Goal: Task Accomplishment & Management: Manage account settings

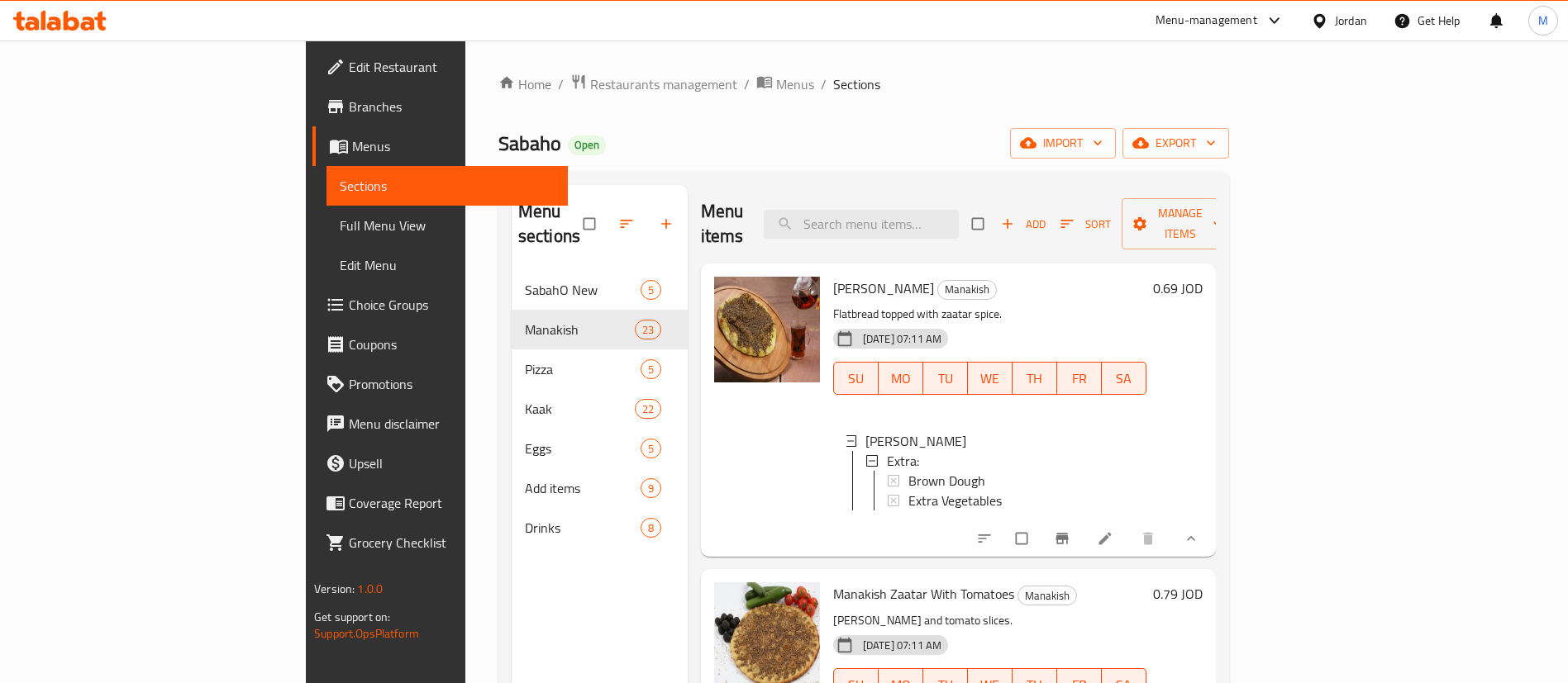
scroll to position [3, 0]
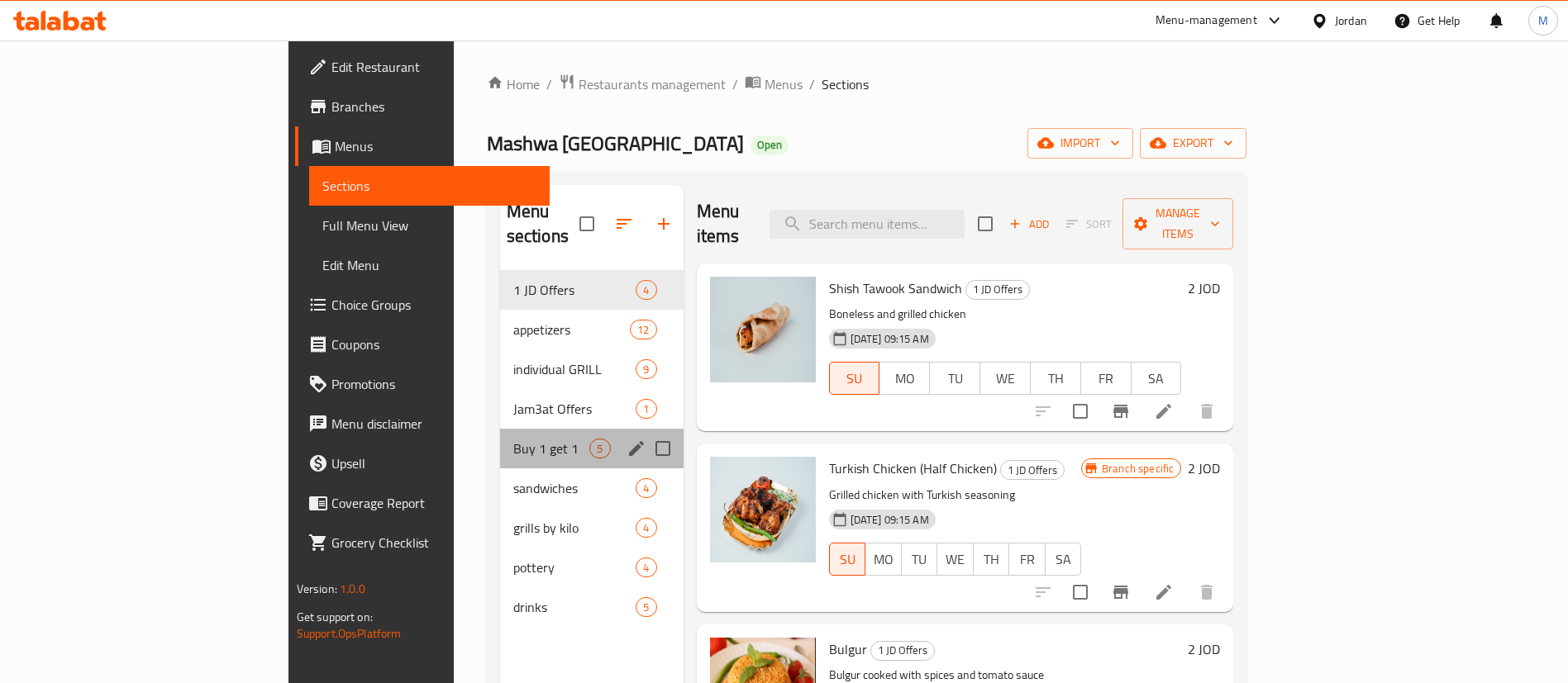
click at [500, 429] on div "Buy 1 get 1 5" at bounding box center [592, 449] width 184 height 40
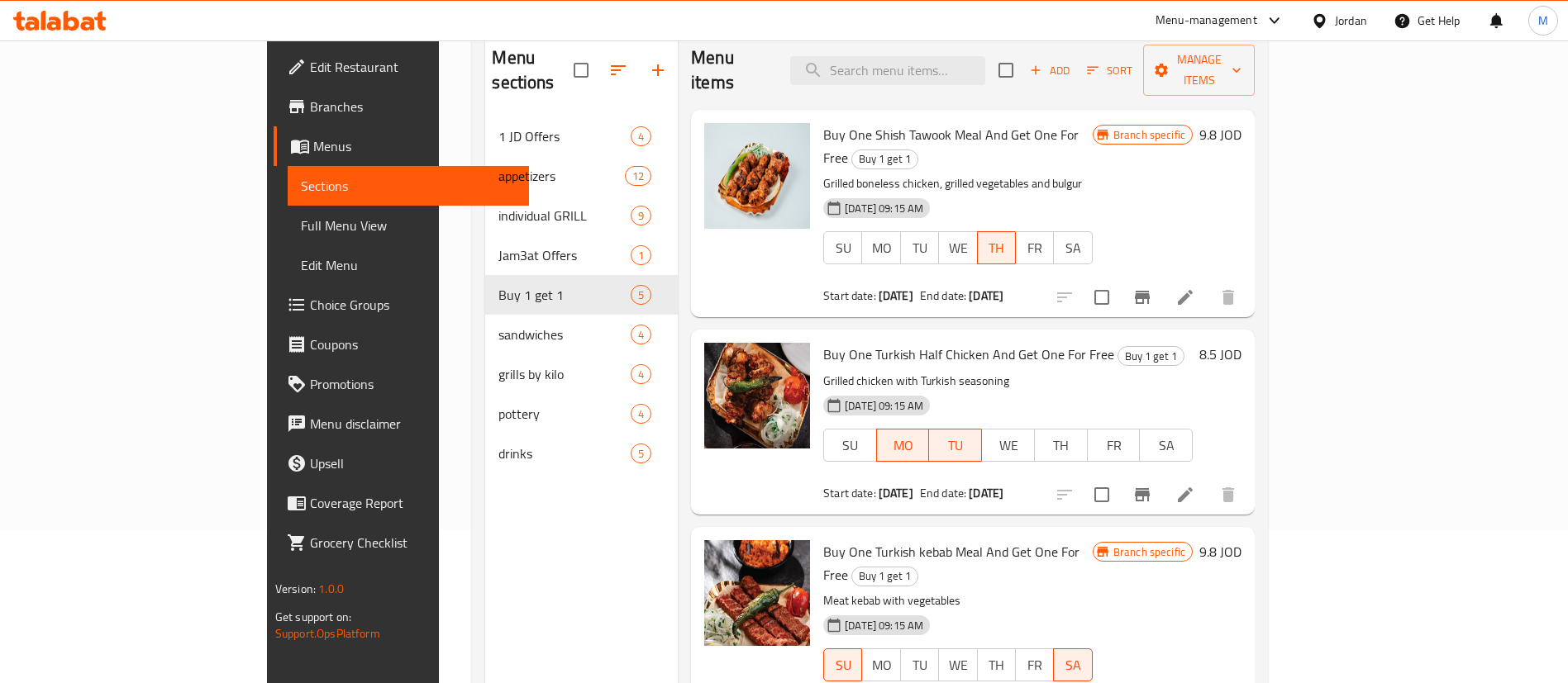
scroll to position [107, 0]
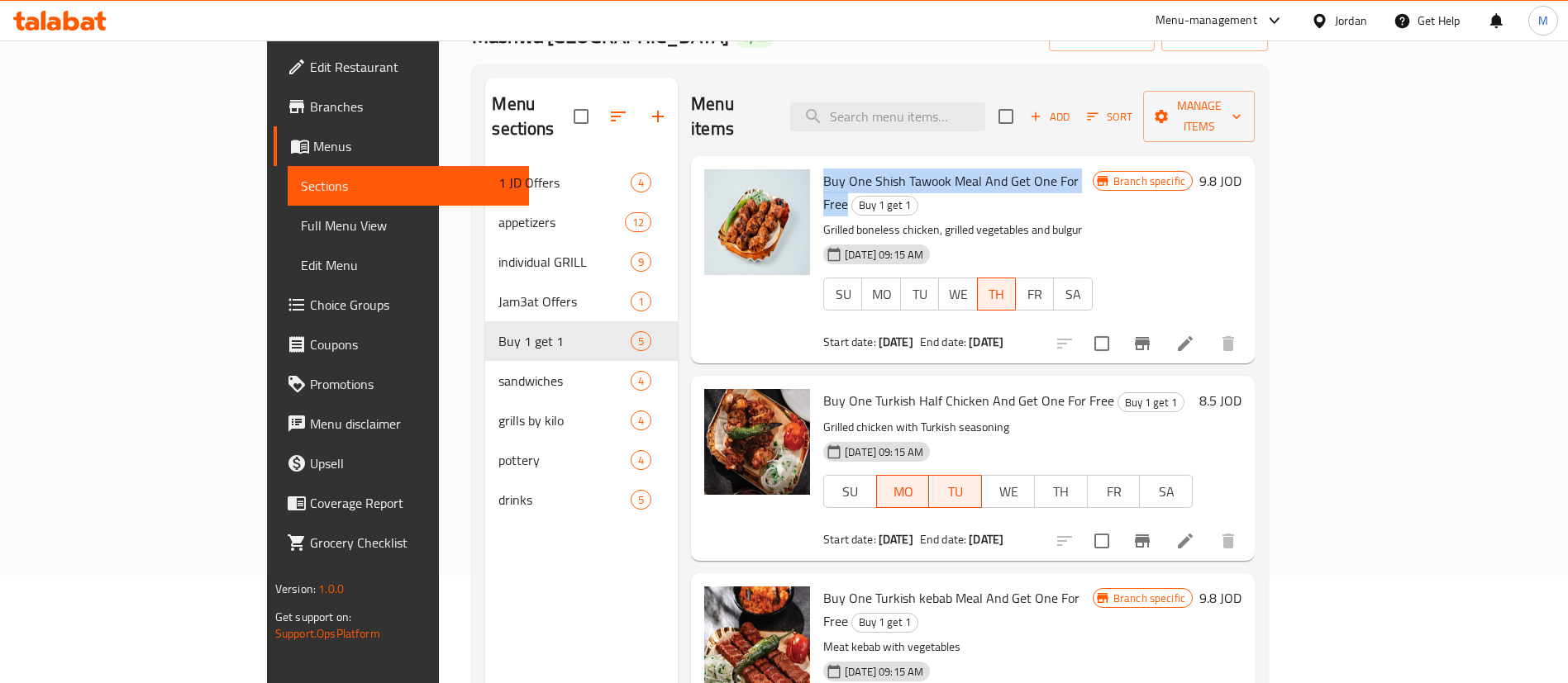
drag, startPoint x: 752, startPoint y: 154, endPoint x: 1033, endPoint y: 155, distance: 281.0
click at [1033, 162] on div "Buy One Shish Tawook Meal And Get One For Free Buy 1 get 1 Grilled boneless chi…" at bounding box center [958, 260] width 282 height 195
copy span "Buy One Shish Tawook Meal And Get One For Free"
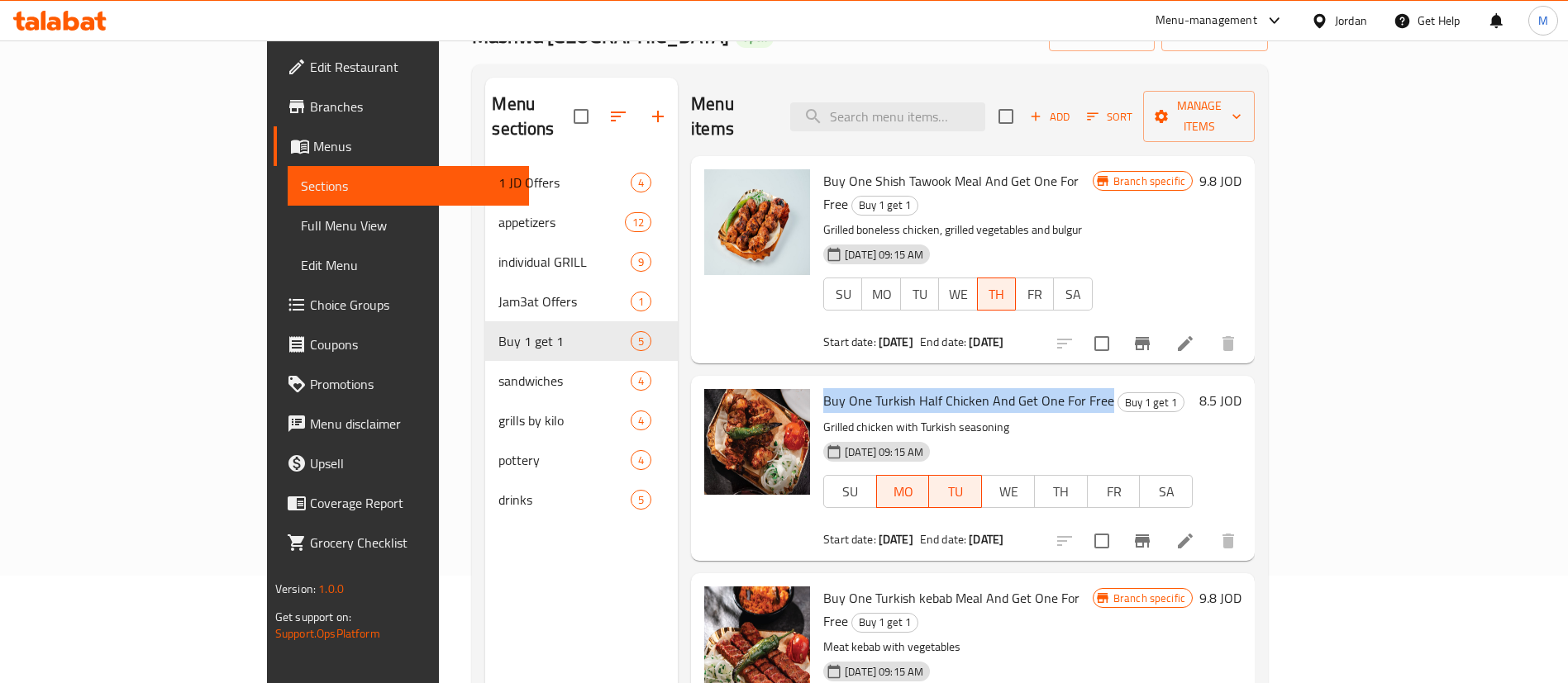
drag, startPoint x: 760, startPoint y: 348, endPoint x: 1039, endPoint y: 351, distance: 279.0
click at [1039, 388] on span "Buy One Turkish Half Chicken And Get One For Free" at bounding box center [968, 400] width 291 height 24
copy span "Buy One Turkish Half Chicken And Get One For Free"
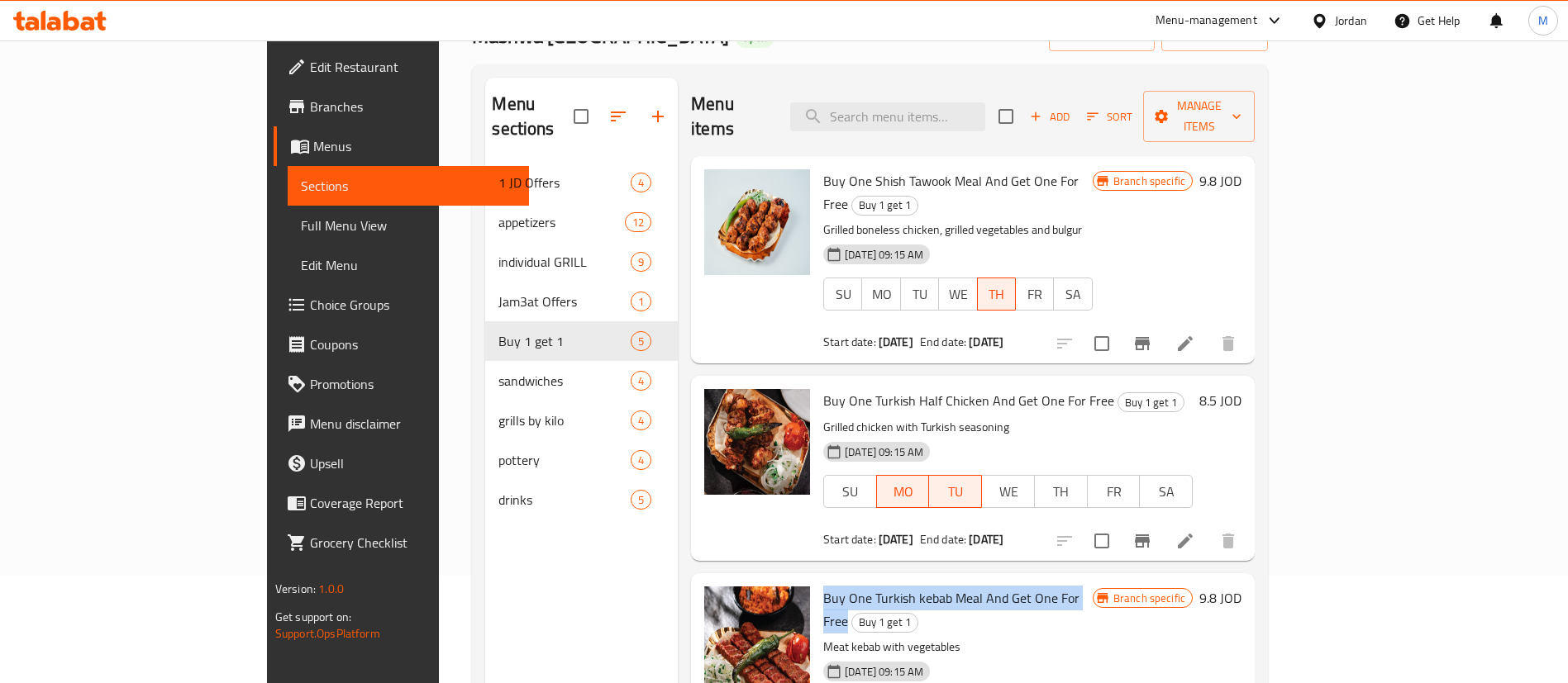
drag, startPoint x: 754, startPoint y: 549, endPoint x: 1034, endPoint y: 559, distance: 280.2
click at [1034, 580] on div "Buy One Turkish kebab Meal And Get One For Free Buy 1 get 1 Meat kebab with veg…" at bounding box center [958, 677] width 282 height 195
copy span "Buy One Turkish kebab Meal And Get One For Free"
drag, startPoint x: 1447, startPoint y: 154, endPoint x: 1468, endPoint y: 157, distance: 21.2
click at [1242, 169] on h6 "9.8 JOD" at bounding box center [1220, 181] width 42 height 23
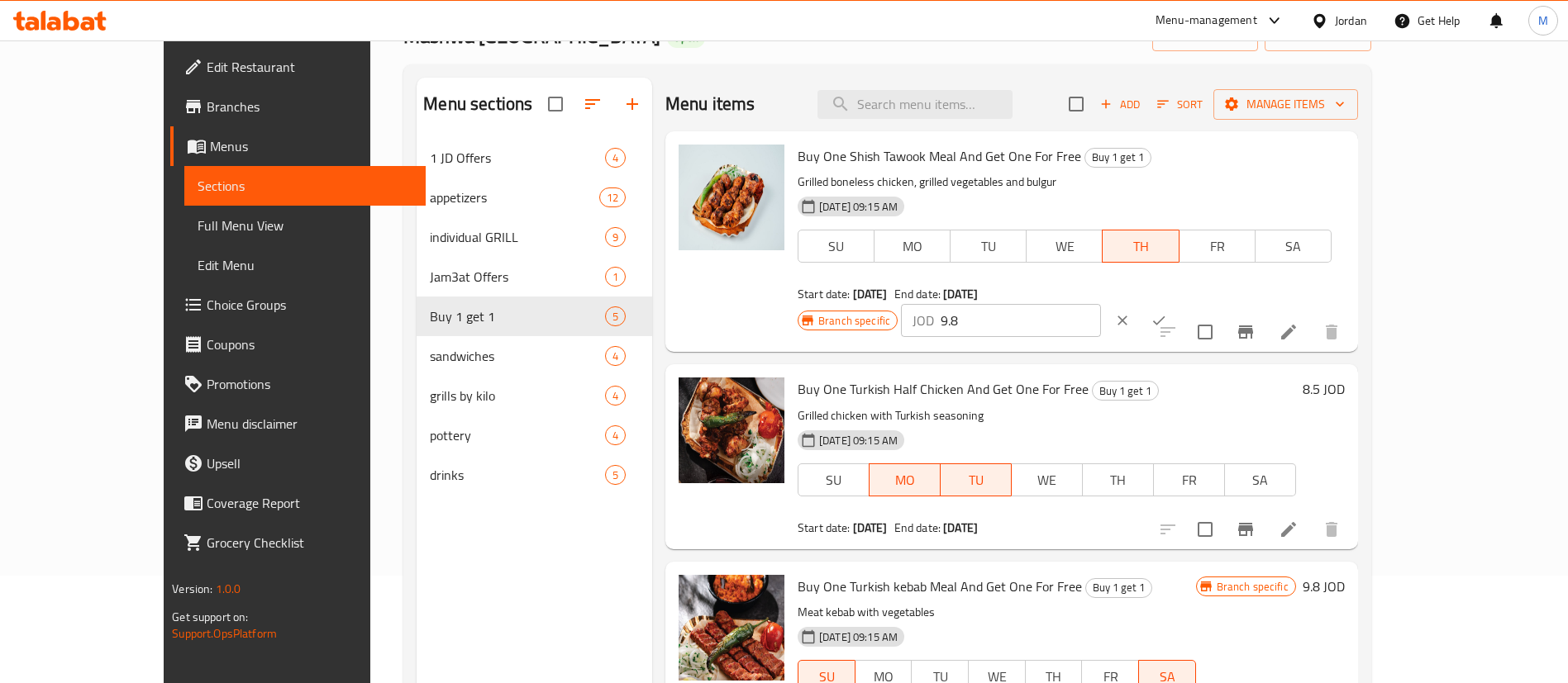
click at [1101, 305] on input "9.8" at bounding box center [1021, 321] width 161 height 33
click at [1303, 371] on div "Buy One Turkish Half Chicken And Get One For Free Buy 1 get 1 Grilled chicken w…" at bounding box center [1047, 456] width 512 height 171
click at [1345, 377] on h6 "8.5 JOD" at bounding box center [1324, 389] width 42 height 23
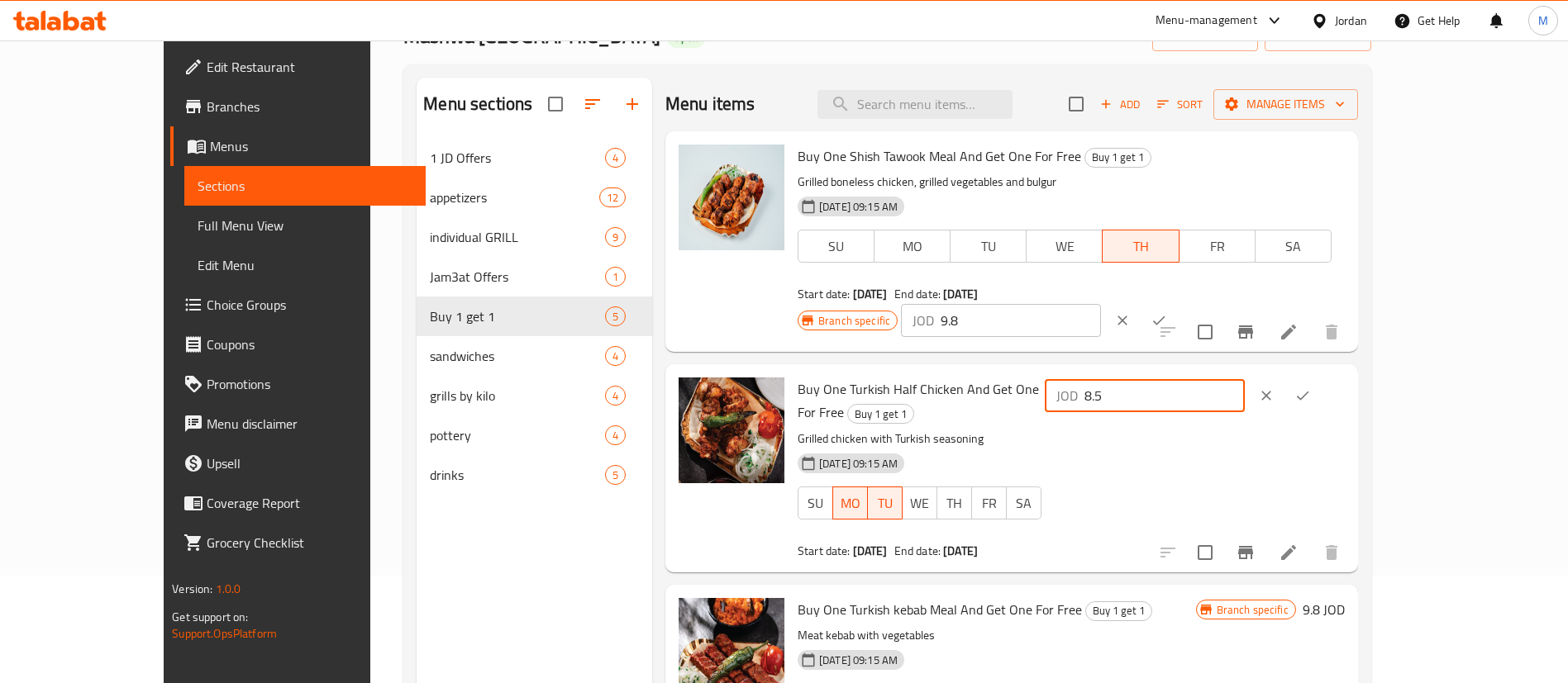
click at [1245, 379] on input "8.5" at bounding box center [1164, 396] width 161 height 33
click at [1345, 419] on div "JOD 8.5 ​" at bounding box center [1193, 468] width 304 height 181
click at [1345, 598] on h6 "9.8 JOD" at bounding box center [1324, 610] width 42 height 23
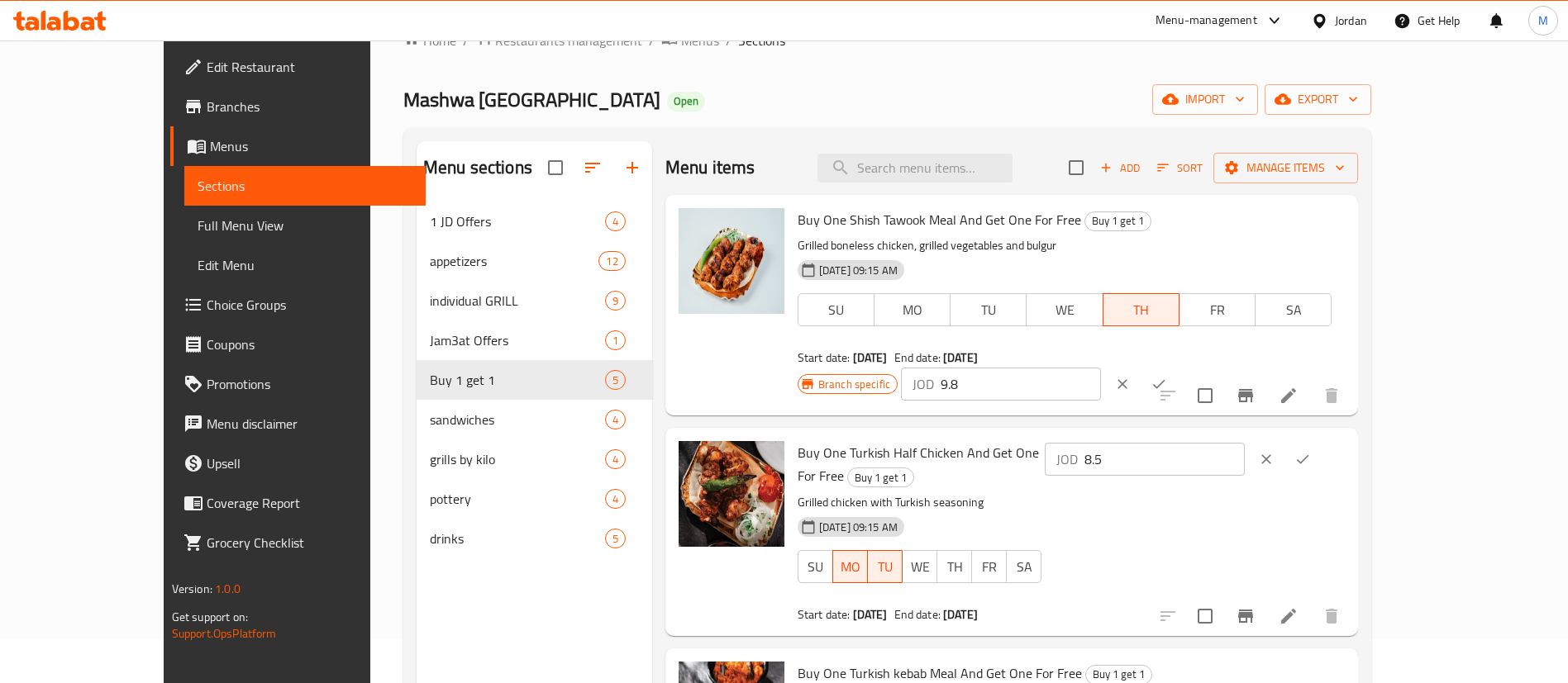
scroll to position [0, 0]
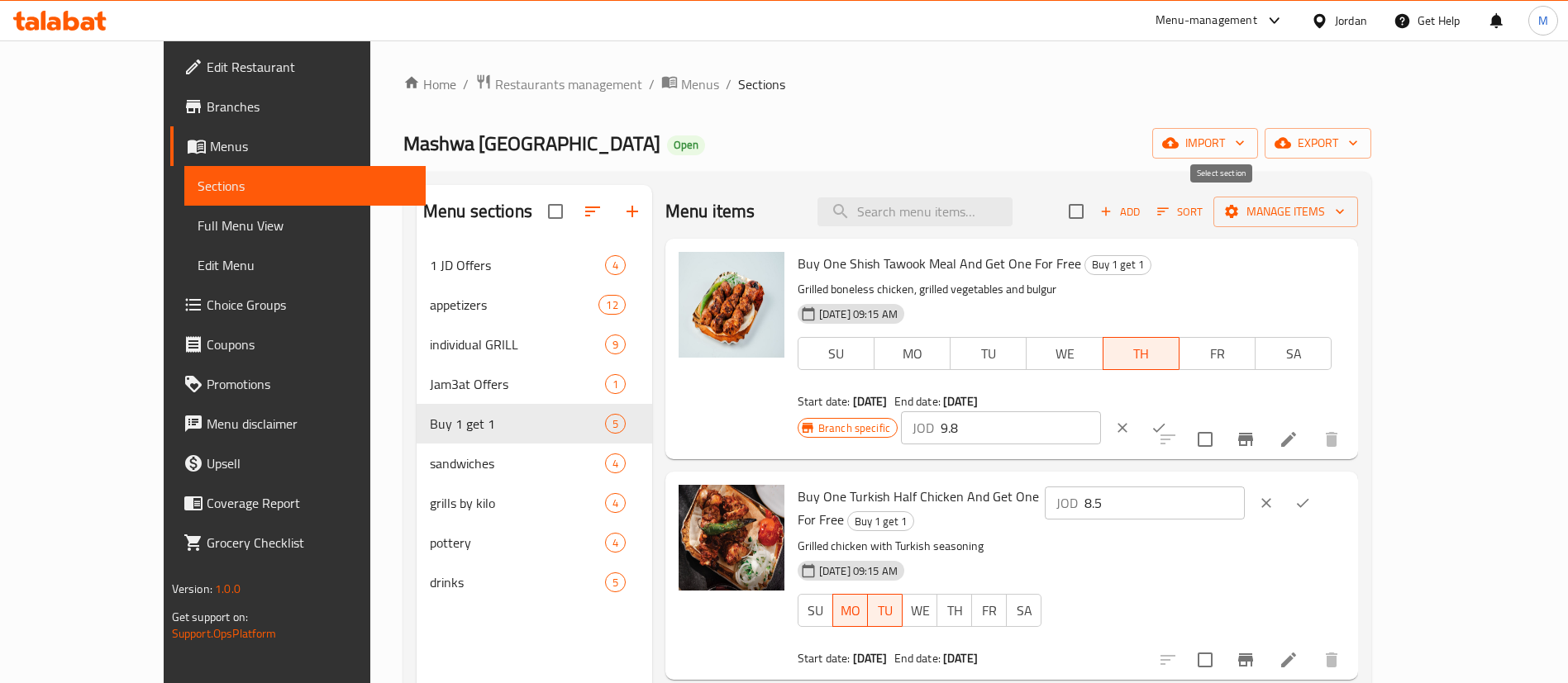
click at [1094, 216] on input "checkbox" at bounding box center [1076, 212] width 35 height 35
checkbox input "true"
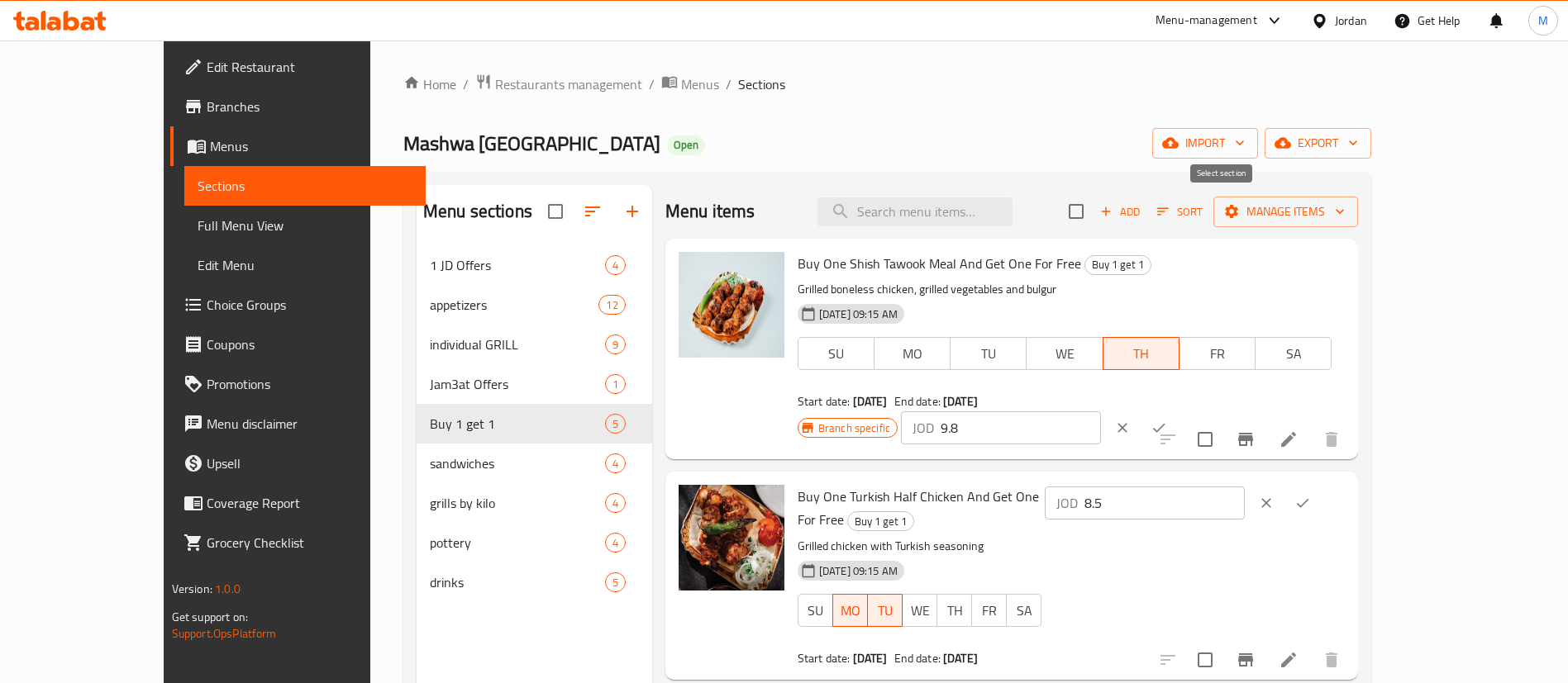
checkbox input "true"
click at [1201, 410] on div "Branch specific JOD 9.8 ​" at bounding box center [1000, 427] width 403 height 36
click at [1358, 222] on button "Manage items" at bounding box center [1286, 211] width 145 height 30
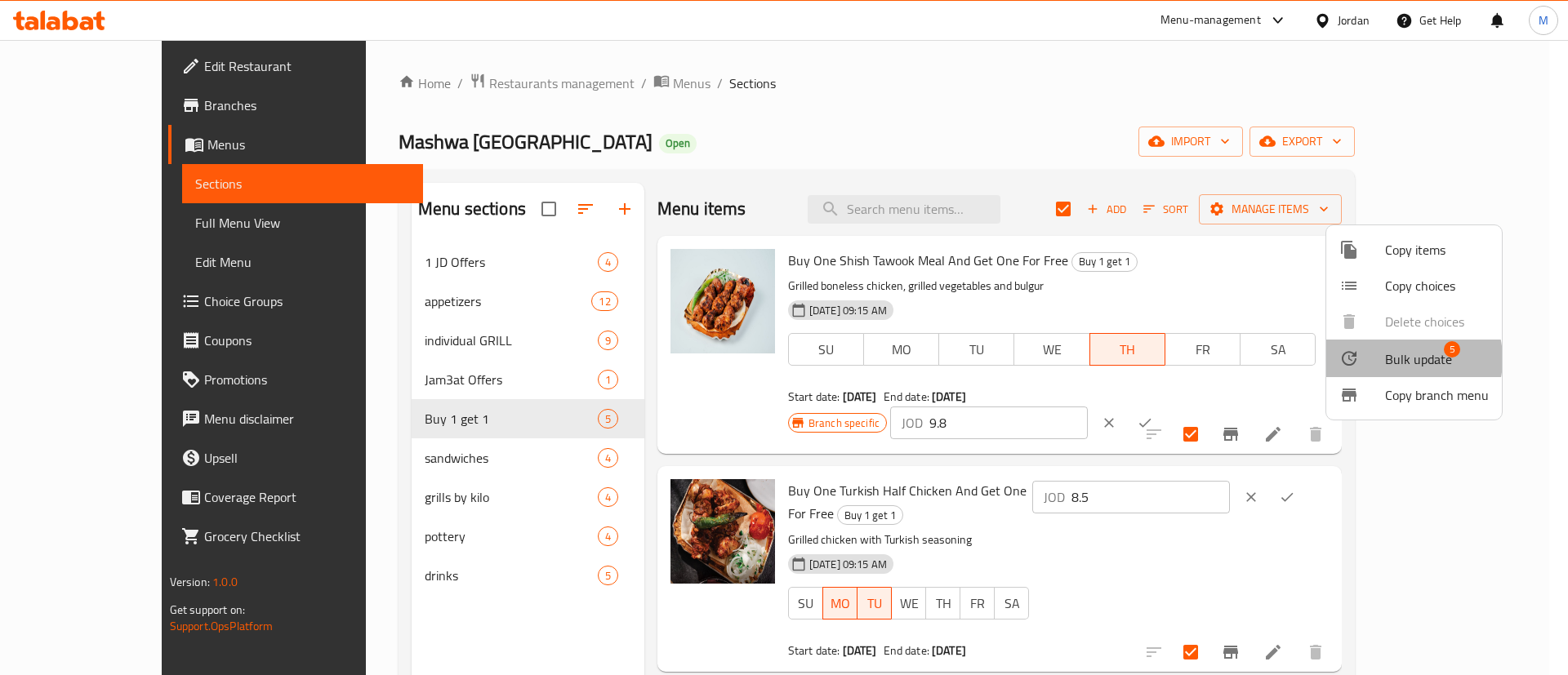
click at [1399, 360] on span "Bulk update" at bounding box center [1418, 360] width 67 height 19
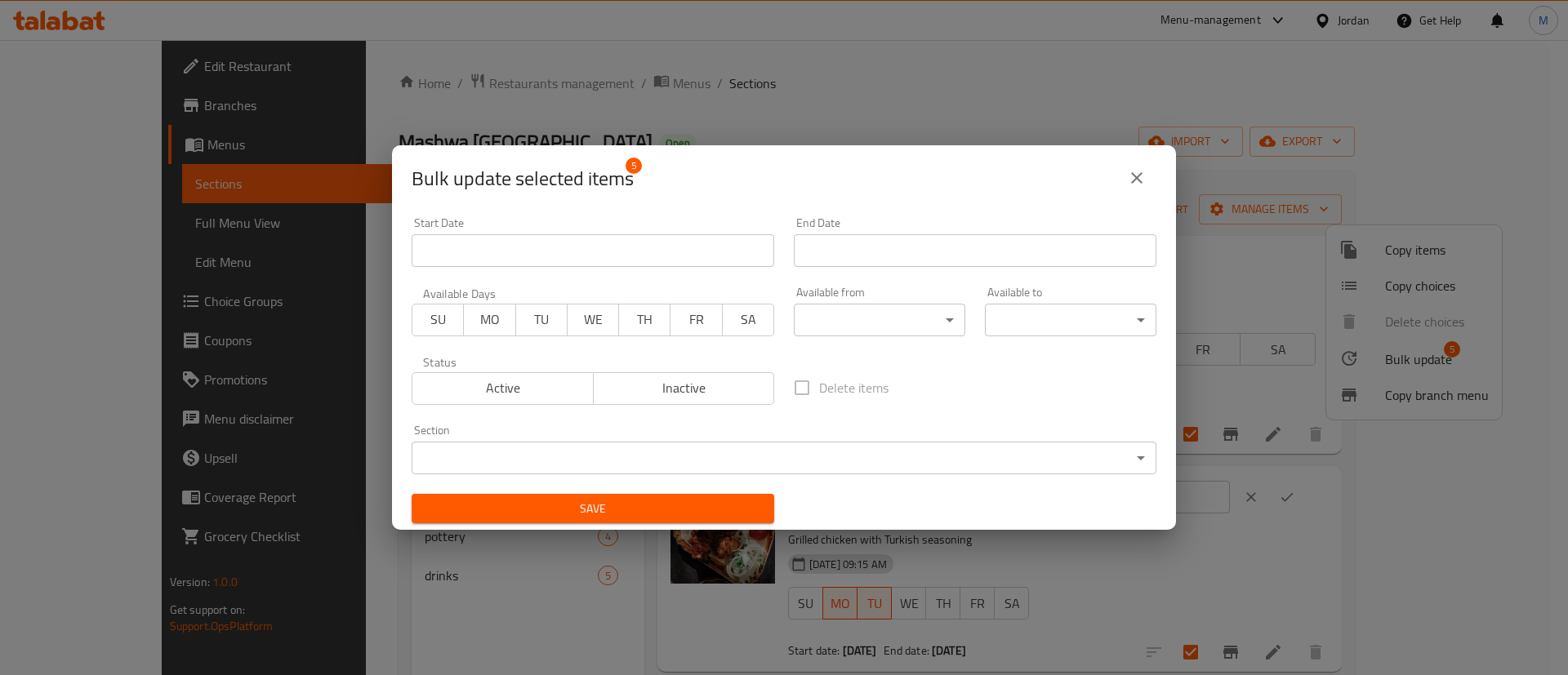
click at [674, 246] on input "Start Date" at bounding box center [592, 251] width 362 height 33
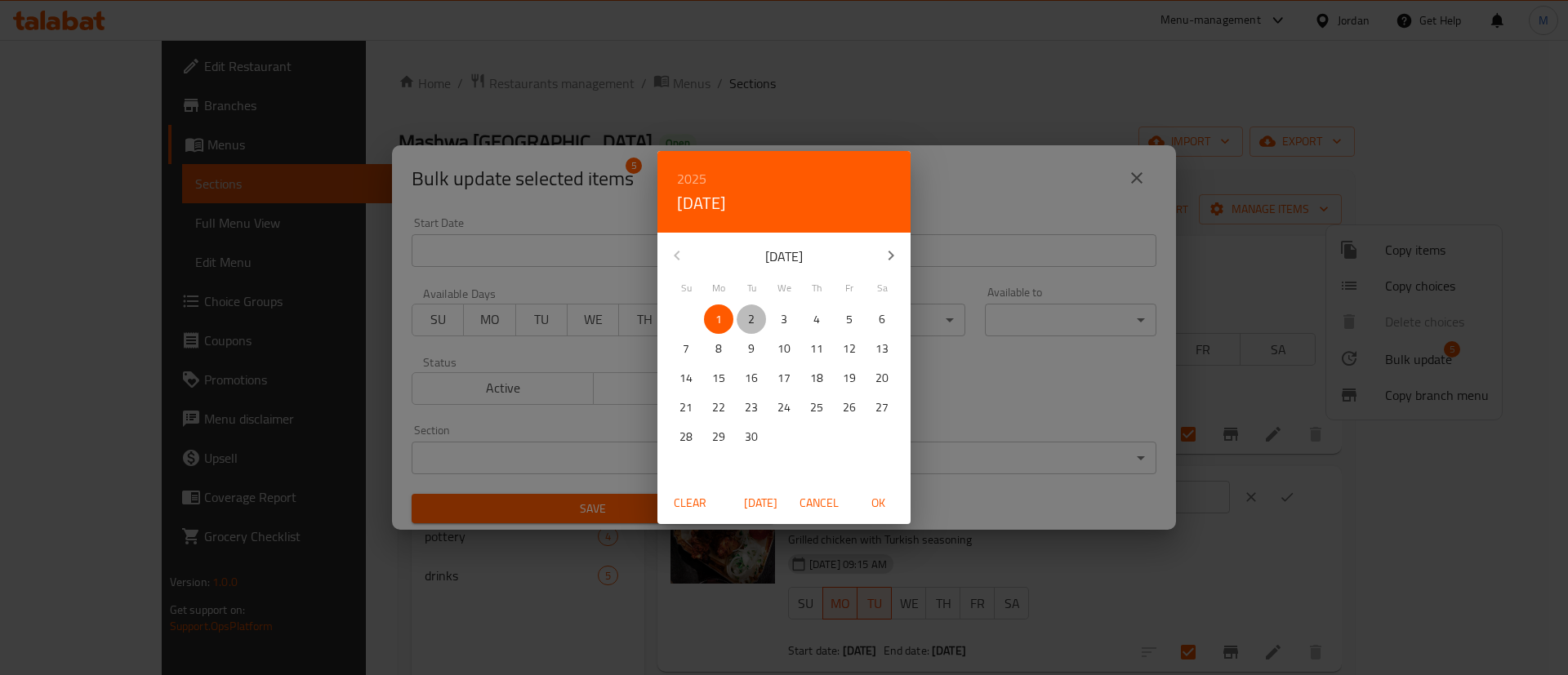
click at [746, 322] on span "2" at bounding box center [751, 319] width 30 height 20
click at [875, 493] on span "OK" at bounding box center [878, 503] width 39 height 20
type input "02-09-2025"
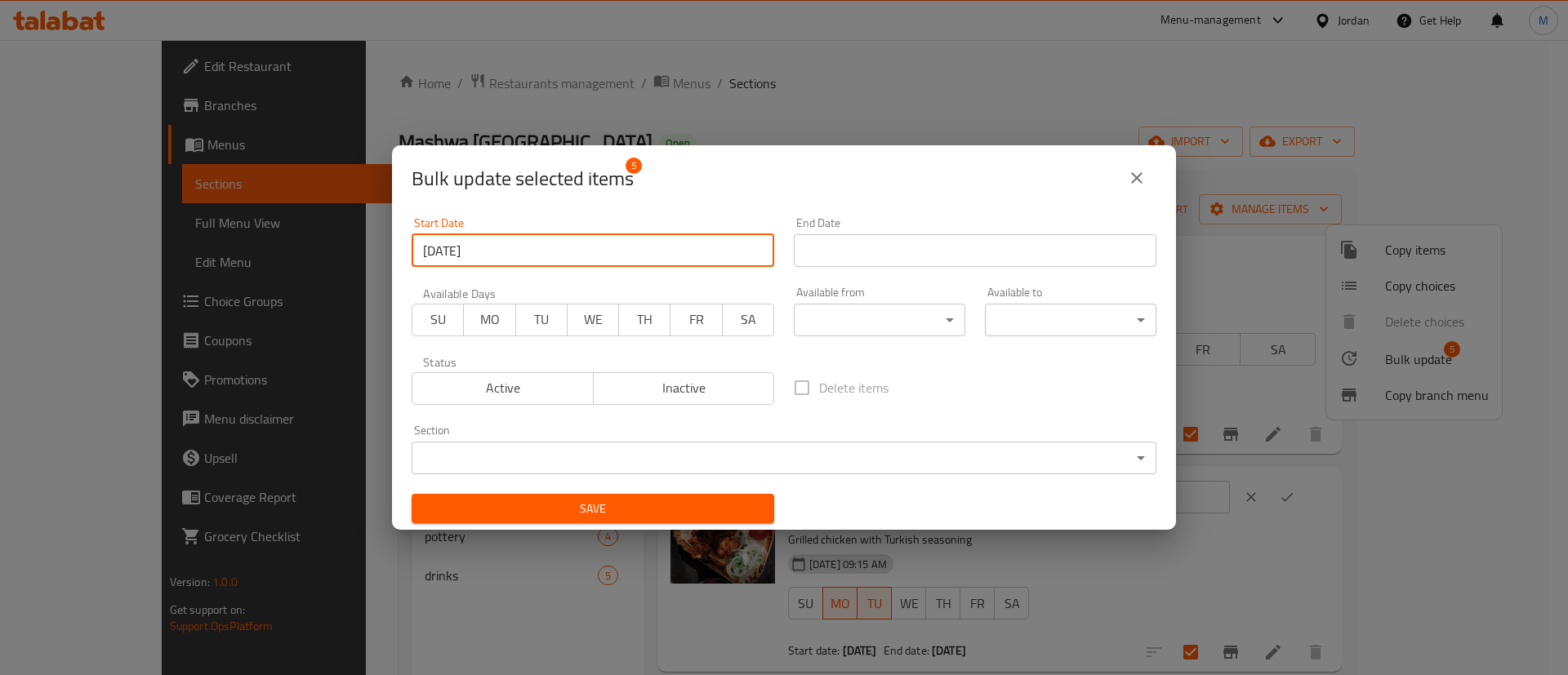
click at [919, 255] on input "Start Date" at bounding box center [975, 251] width 362 height 33
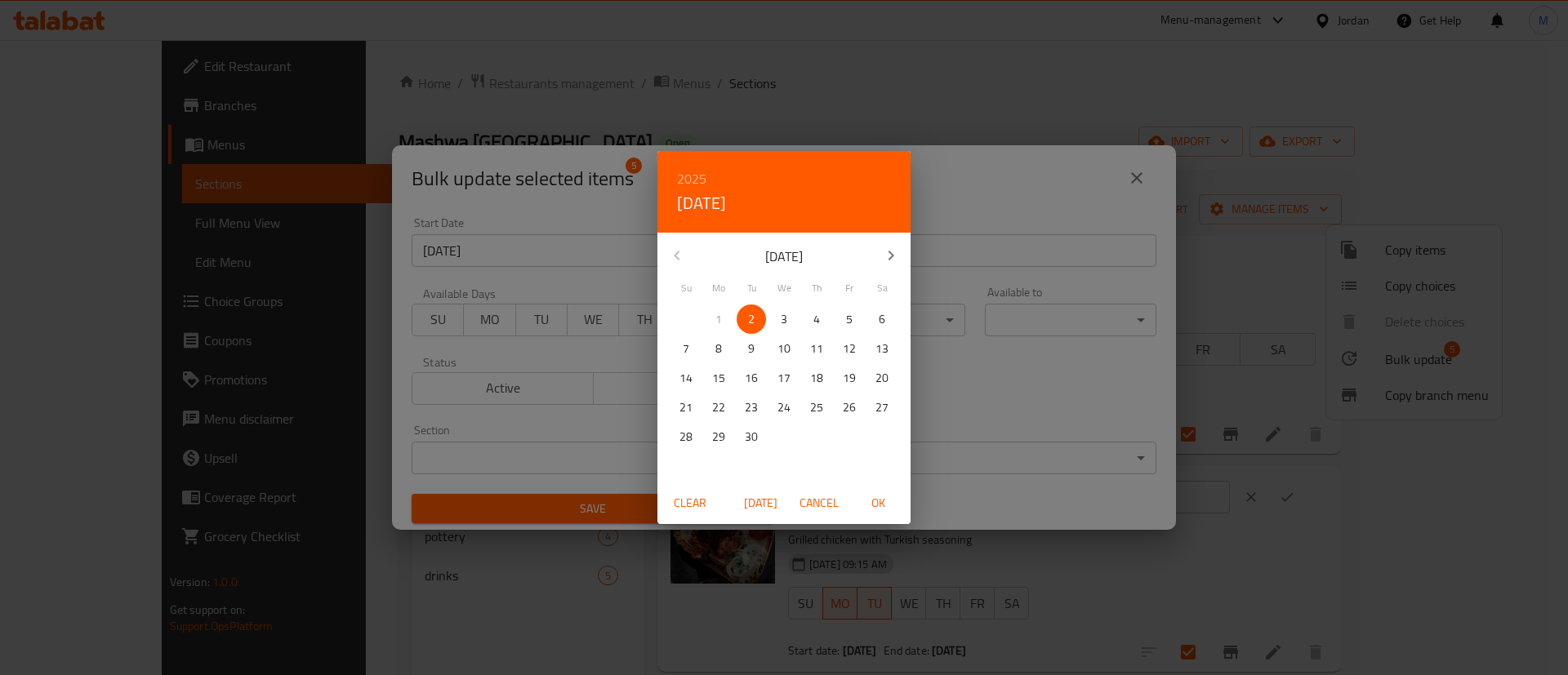
click at [742, 408] on span "23" at bounding box center [751, 408] width 30 height 20
drag, startPoint x: 883, startPoint y: 495, endPoint x: 883, endPoint y: 484, distance: 11.0
click at [883, 496] on span "OK" at bounding box center [878, 503] width 39 height 20
type input "23-09-2025"
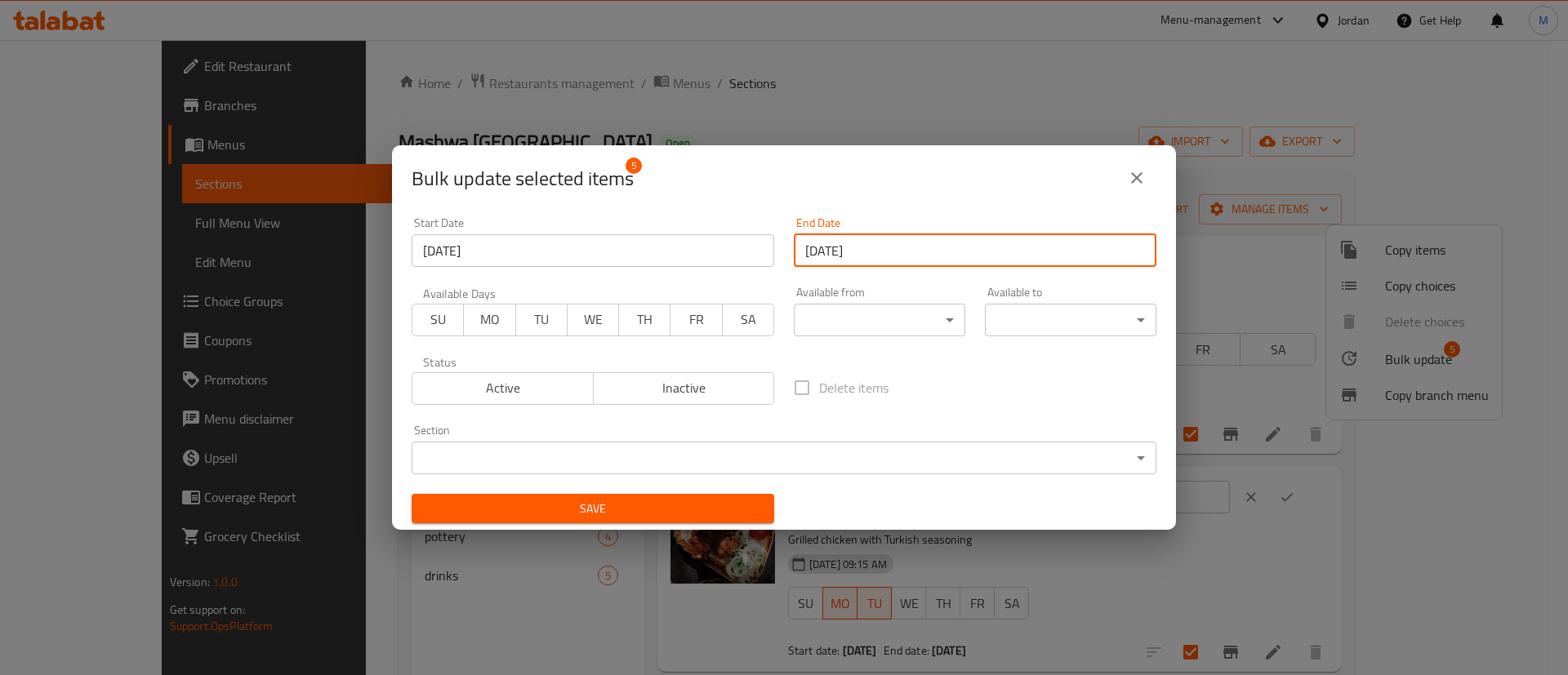
click at [478, 321] on span "MO" at bounding box center [489, 319] width 38 height 24
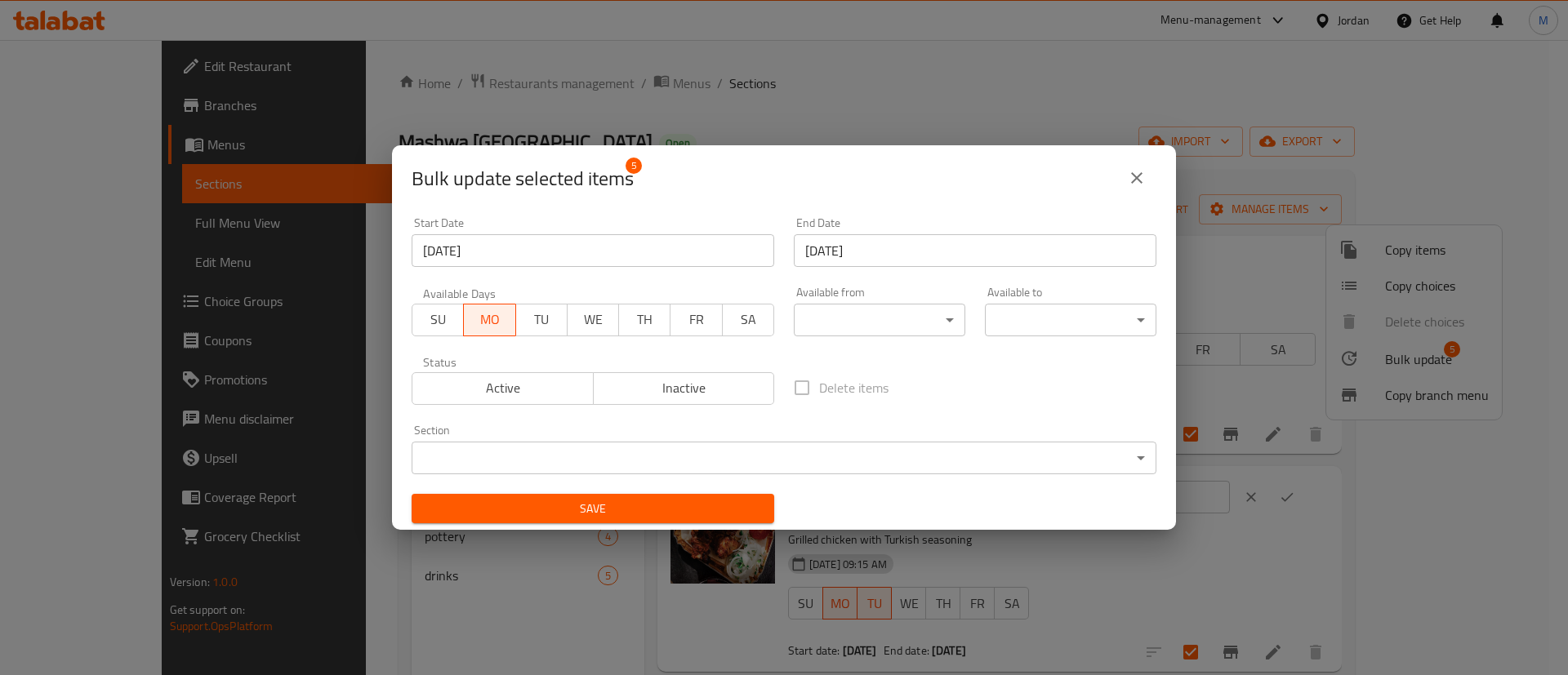
click at [532, 320] on span "TU" at bounding box center [542, 319] width 38 height 24
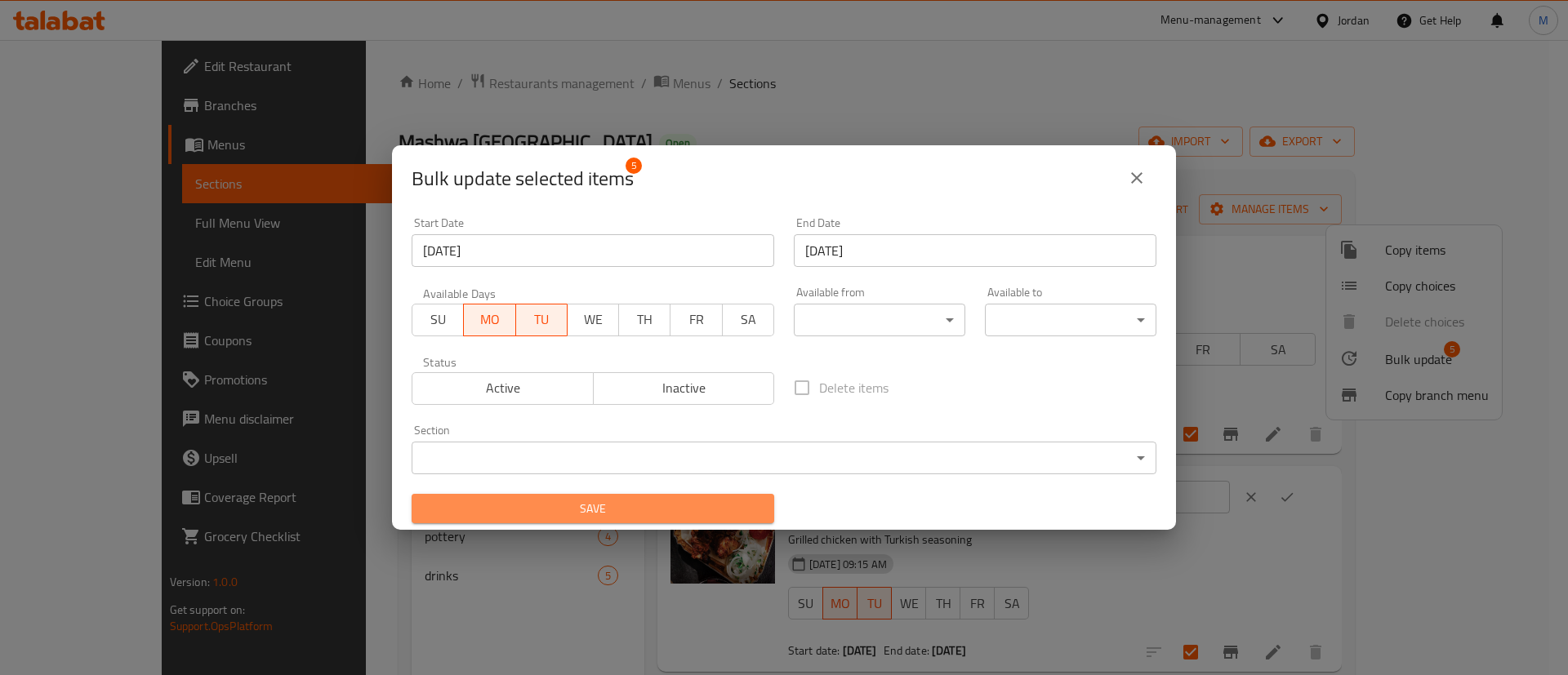
click at [709, 512] on span "Save" at bounding box center [593, 509] width 336 height 20
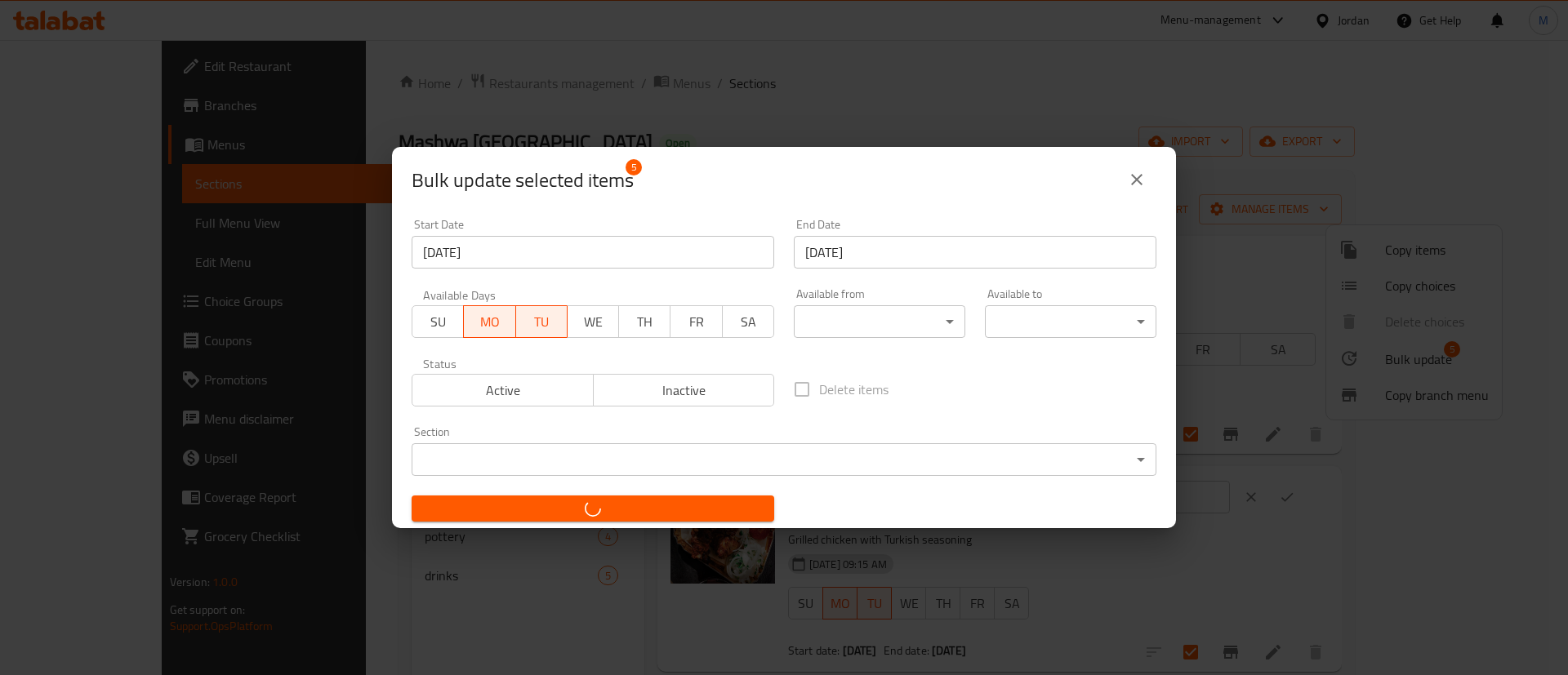
checkbox input "false"
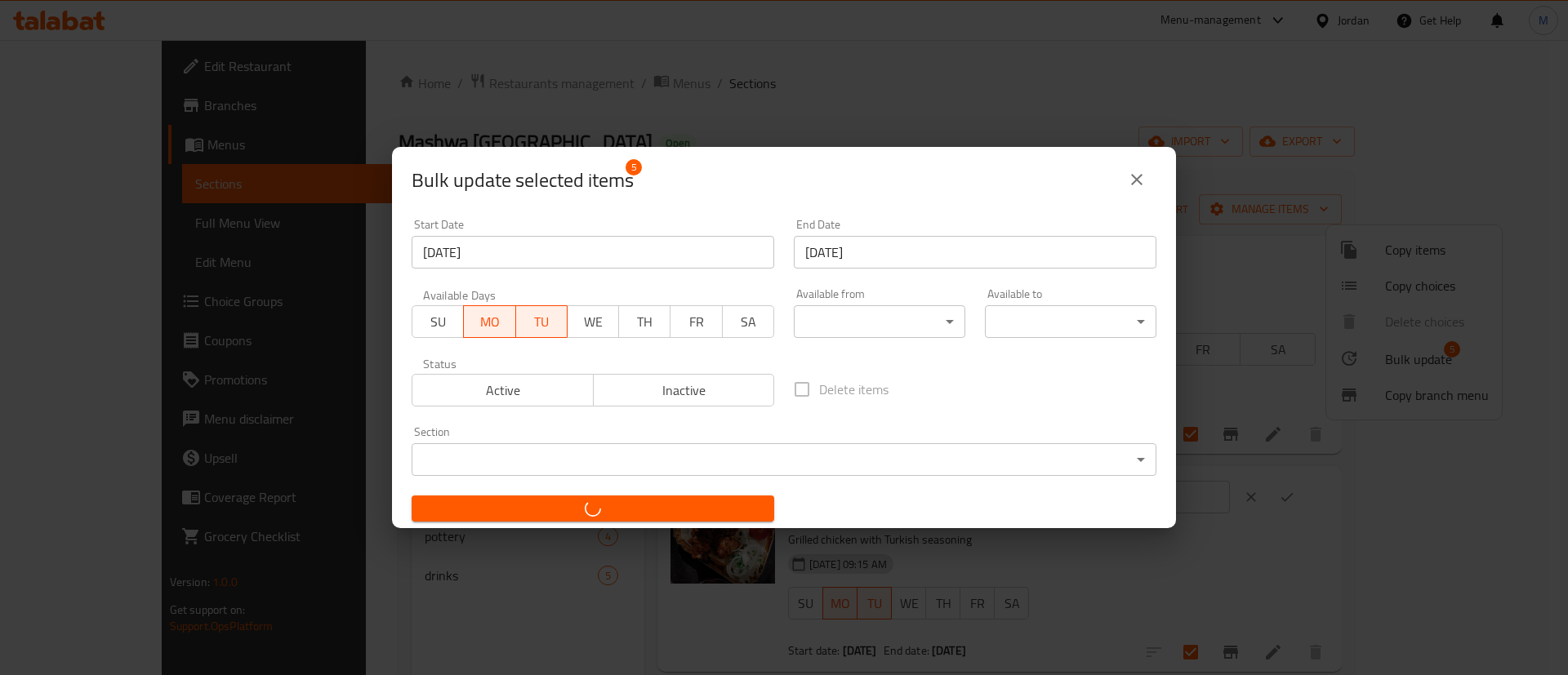
checkbox input "false"
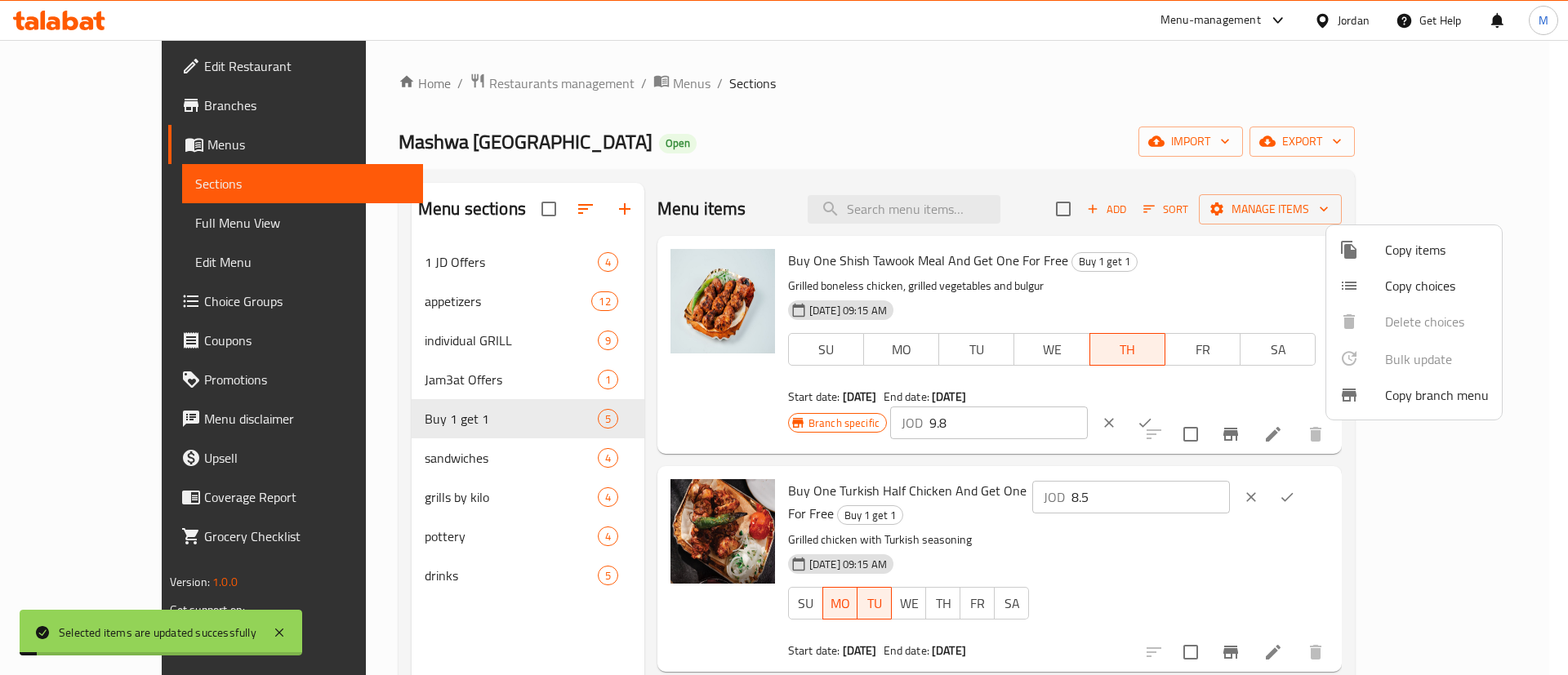
click at [916, 95] on div at bounding box center [784, 338] width 1568 height 675
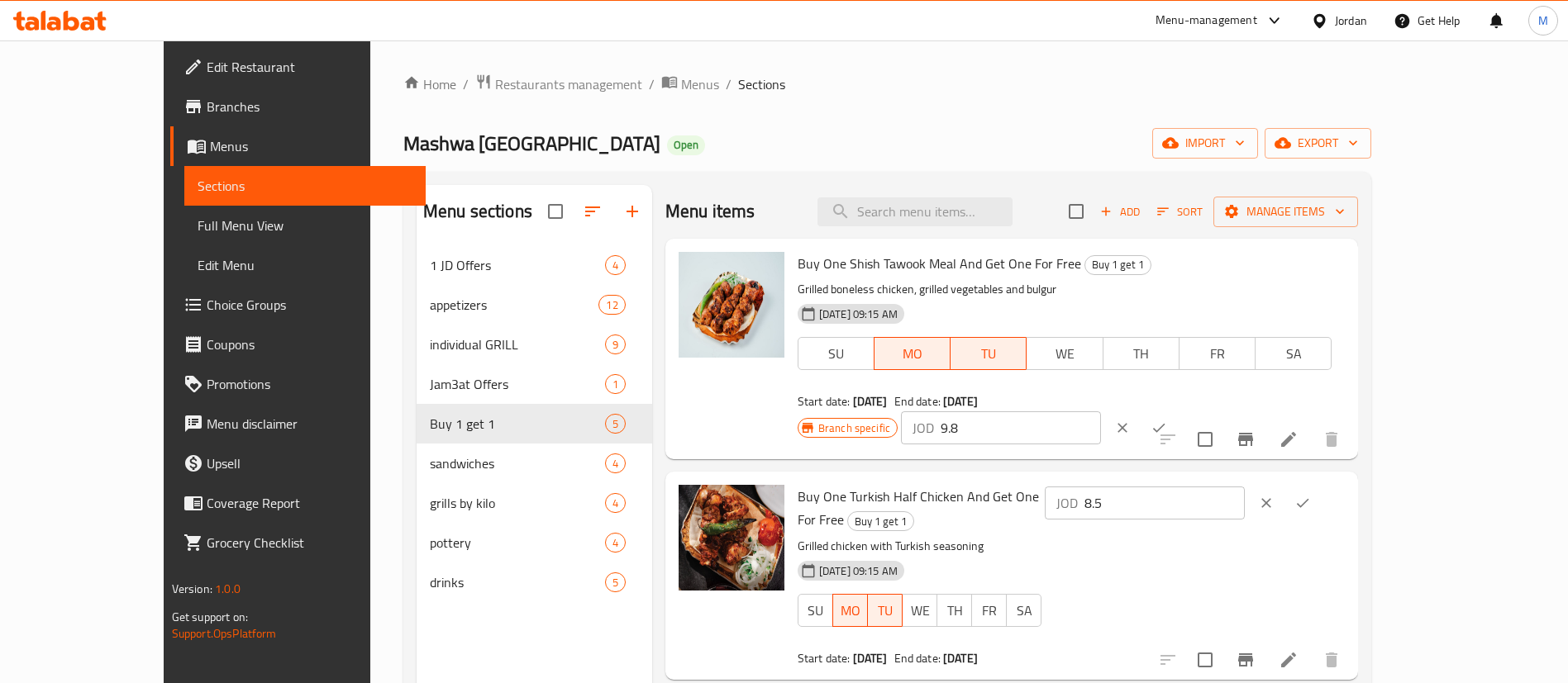
click at [1237, 22] on div "Menu-management" at bounding box center [1206, 20] width 101 height 19
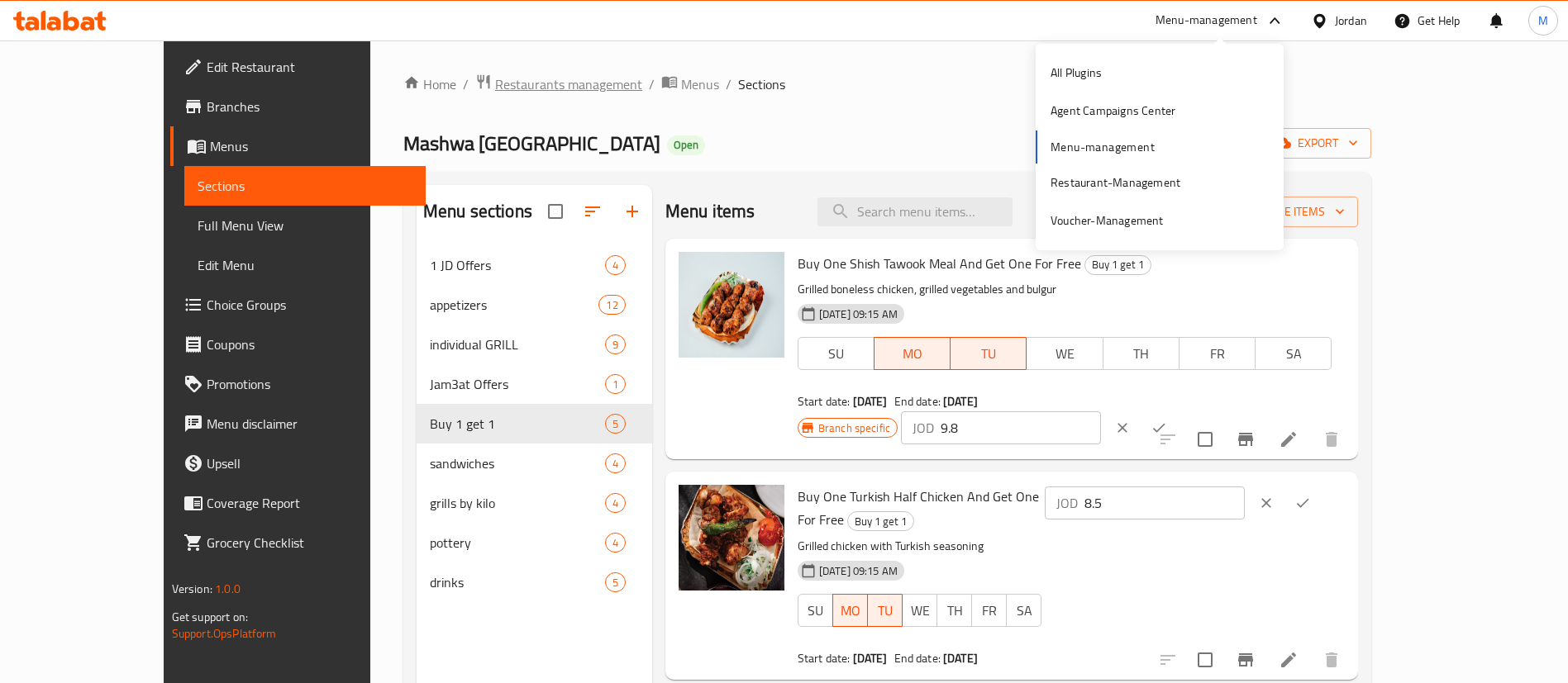
click at [499, 81] on span "Restaurants management" at bounding box center [568, 84] width 147 height 19
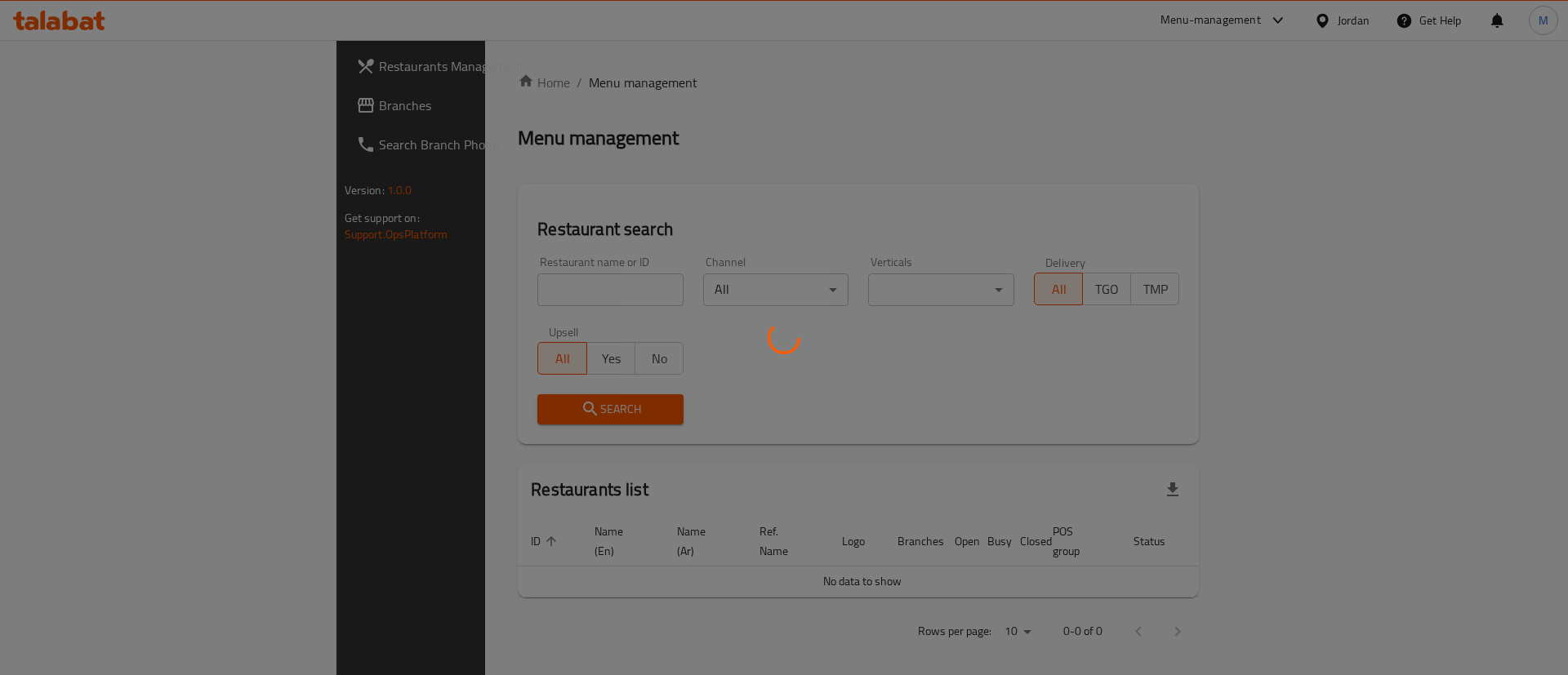
click at [517, 283] on div at bounding box center [784, 338] width 1568 height 675
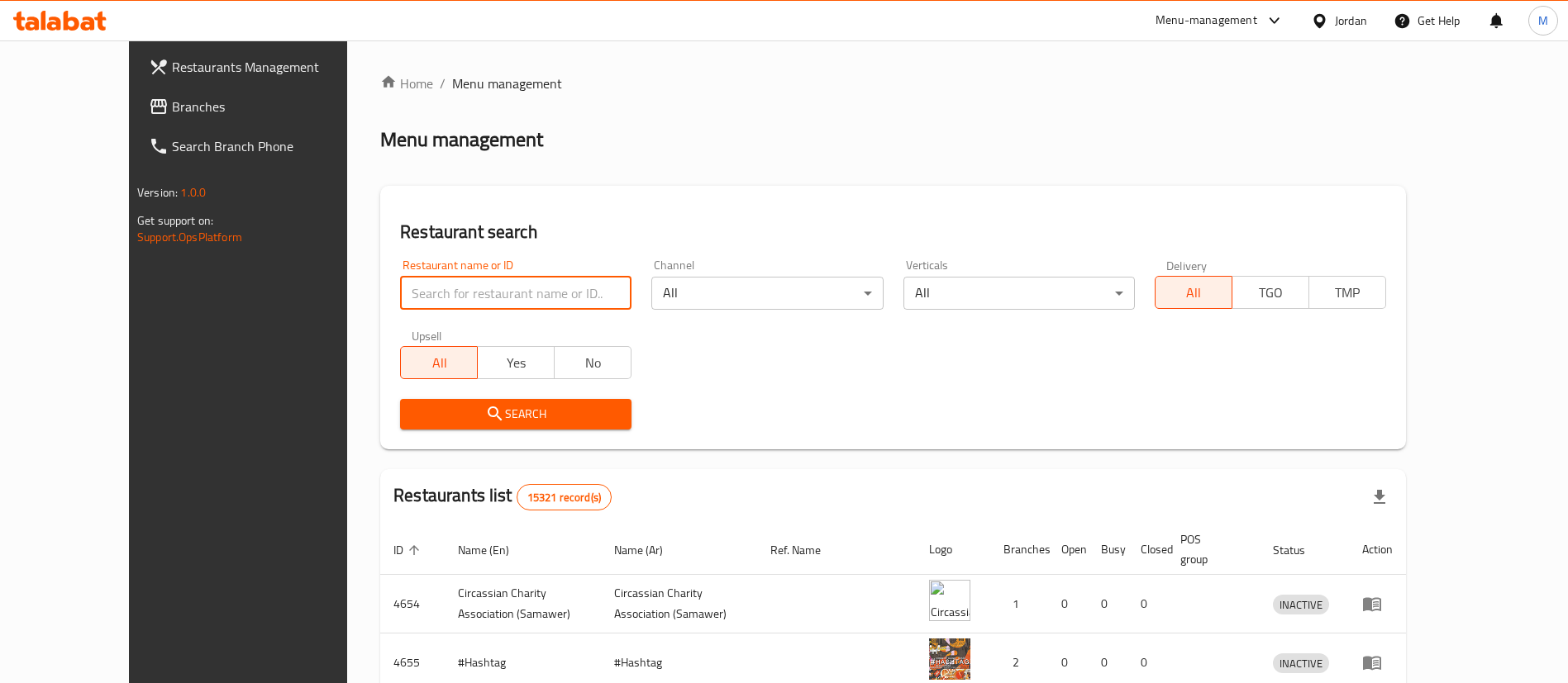
click at [520, 284] on input "search" at bounding box center [516, 294] width 232 height 33
type input "MADE IN CHINA EXPRESS"
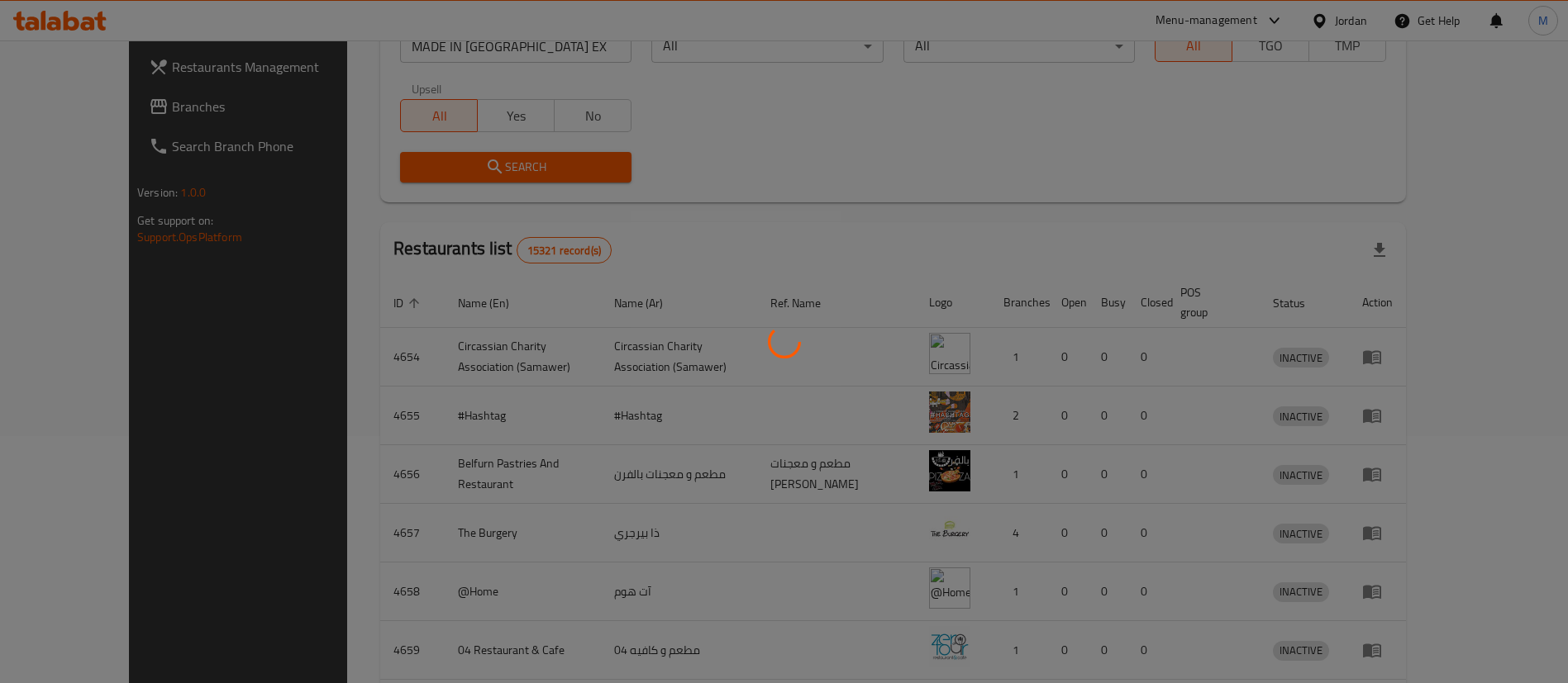
scroll to position [248, 0]
drag, startPoint x: 1537, startPoint y: 441, endPoint x: 1481, endPoint y: 401, distance: 68.8
click at [1502, 413] on div at bounding box center [784, 342] width 1568 height 683
click at [1025, 67] on div at bounding box center [784, 342] width 1568 height 683
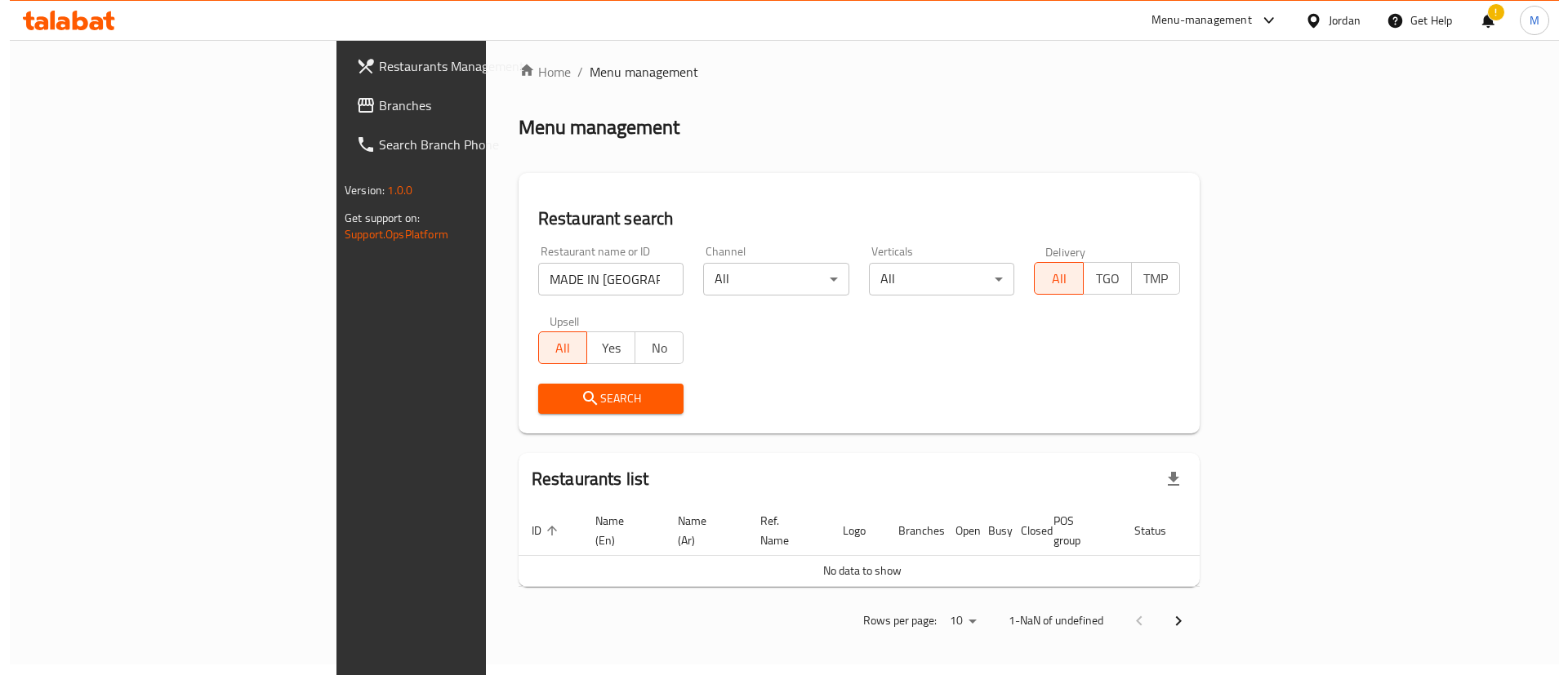
scroll to position [0, 0]
